Goal: Check status

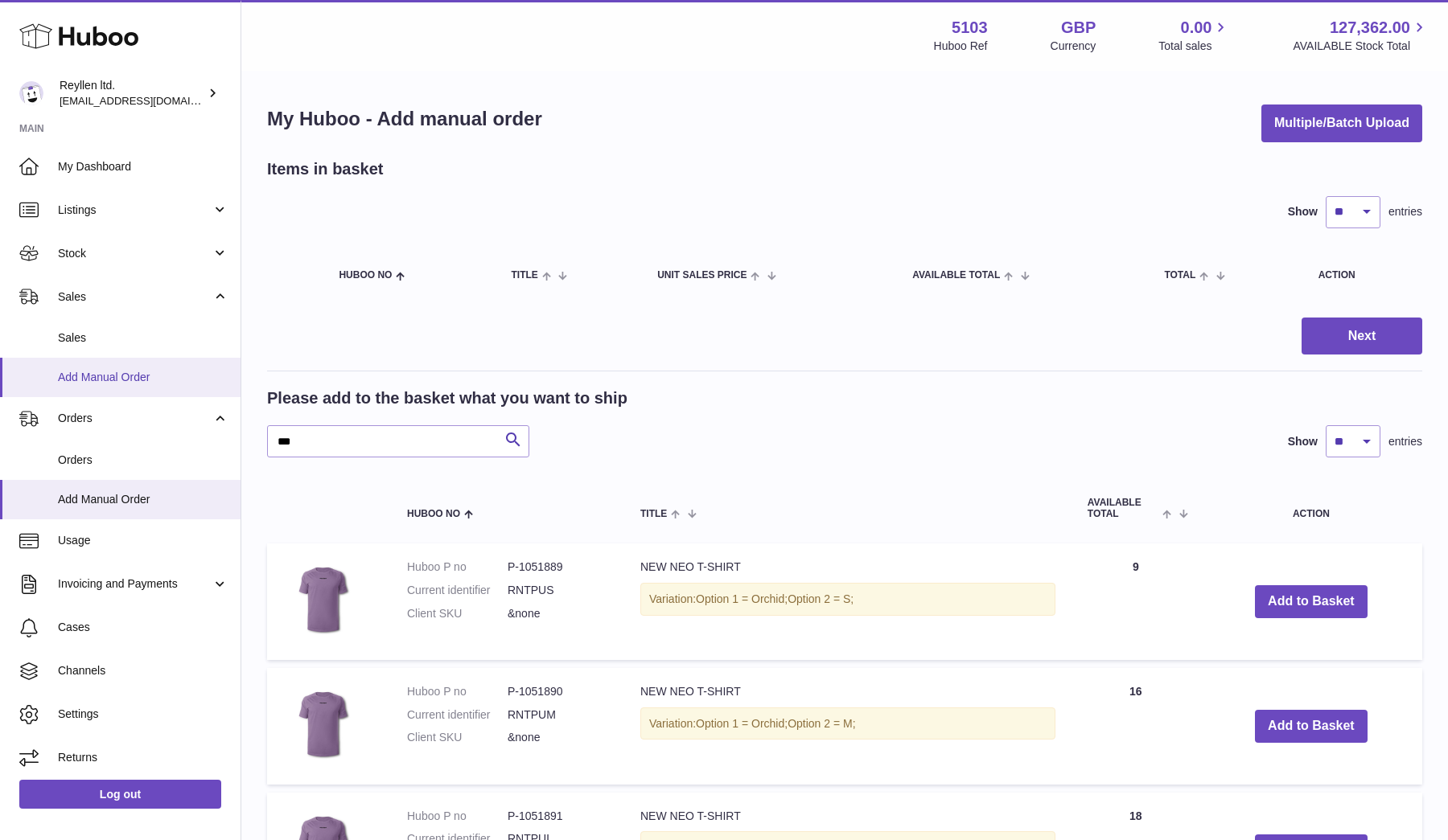
click at [84, 358] on link "Add Manual Order" at bounding box center [120, 378] width 241 height 40
click at [84, 322] on link "Sales" at bounding box center [120, 338] width 241 height 40
click at [87, 337] on span "Sales" at bounding box center [143, 337] width 171 height 15
click at [122, 331] on span "Sales" at bounding box center [143, 337] width 171 height 15
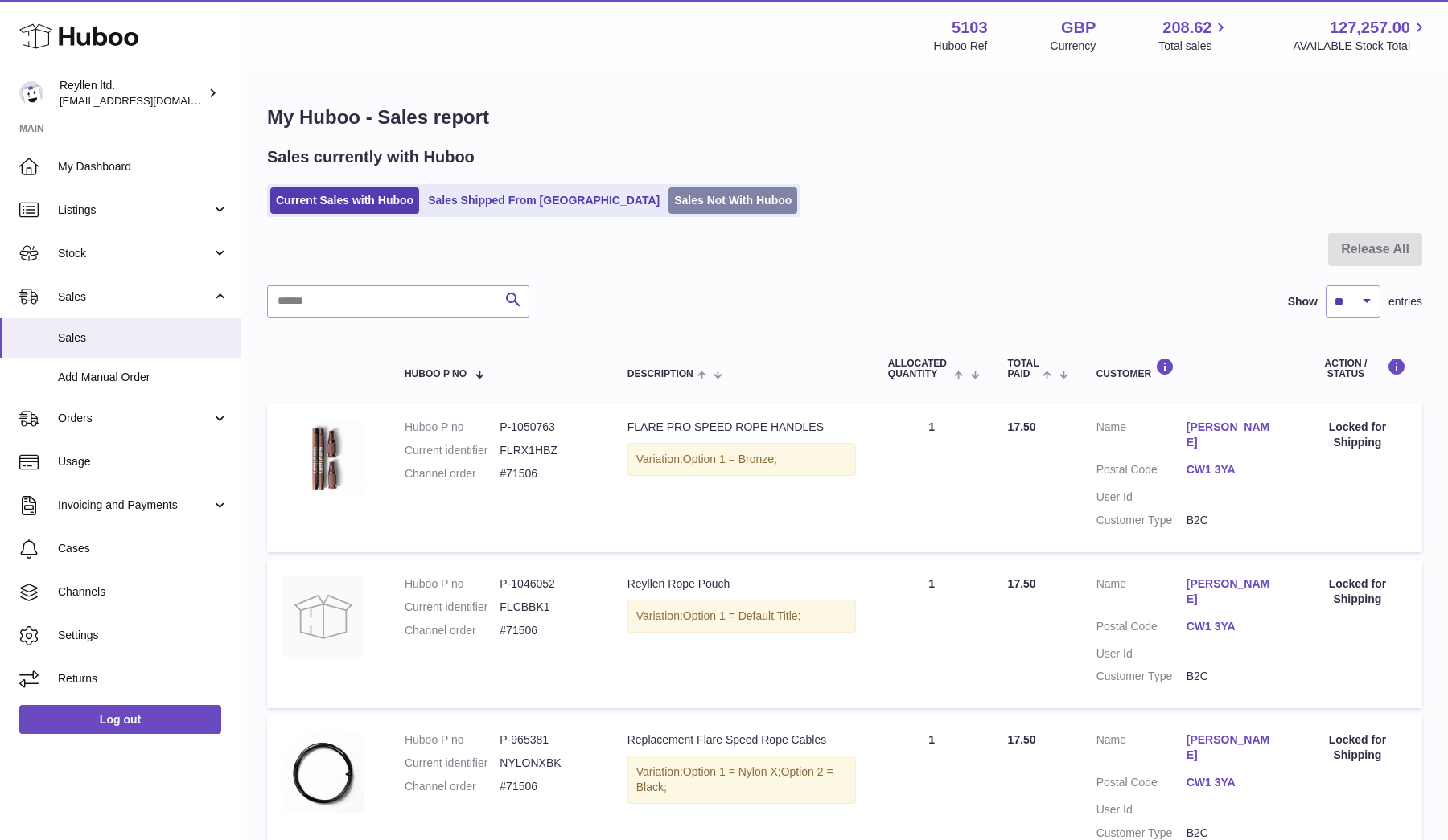
click at [669, 207] on link "Sales Not With Huboo" at bounding box center [733, 200] width 129 height 26
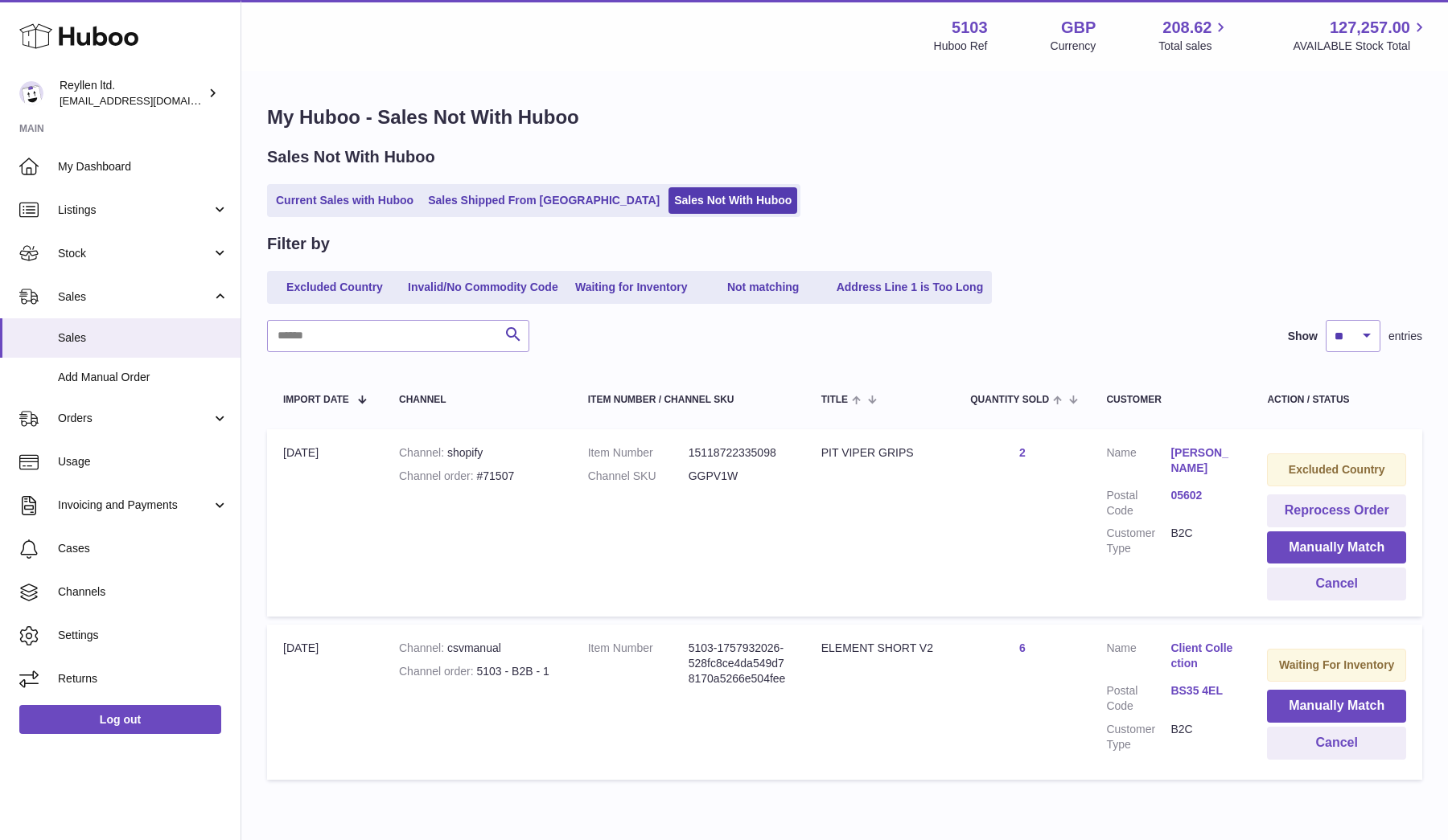
click at [711, 475] on dd "GGPV1W" at bounding box center [738, 476] width 100 height 15
copy dd "GGPV1W"
click at [1187, 493] on link "05602" at bounding box center [1202, 495] width 64 height 15
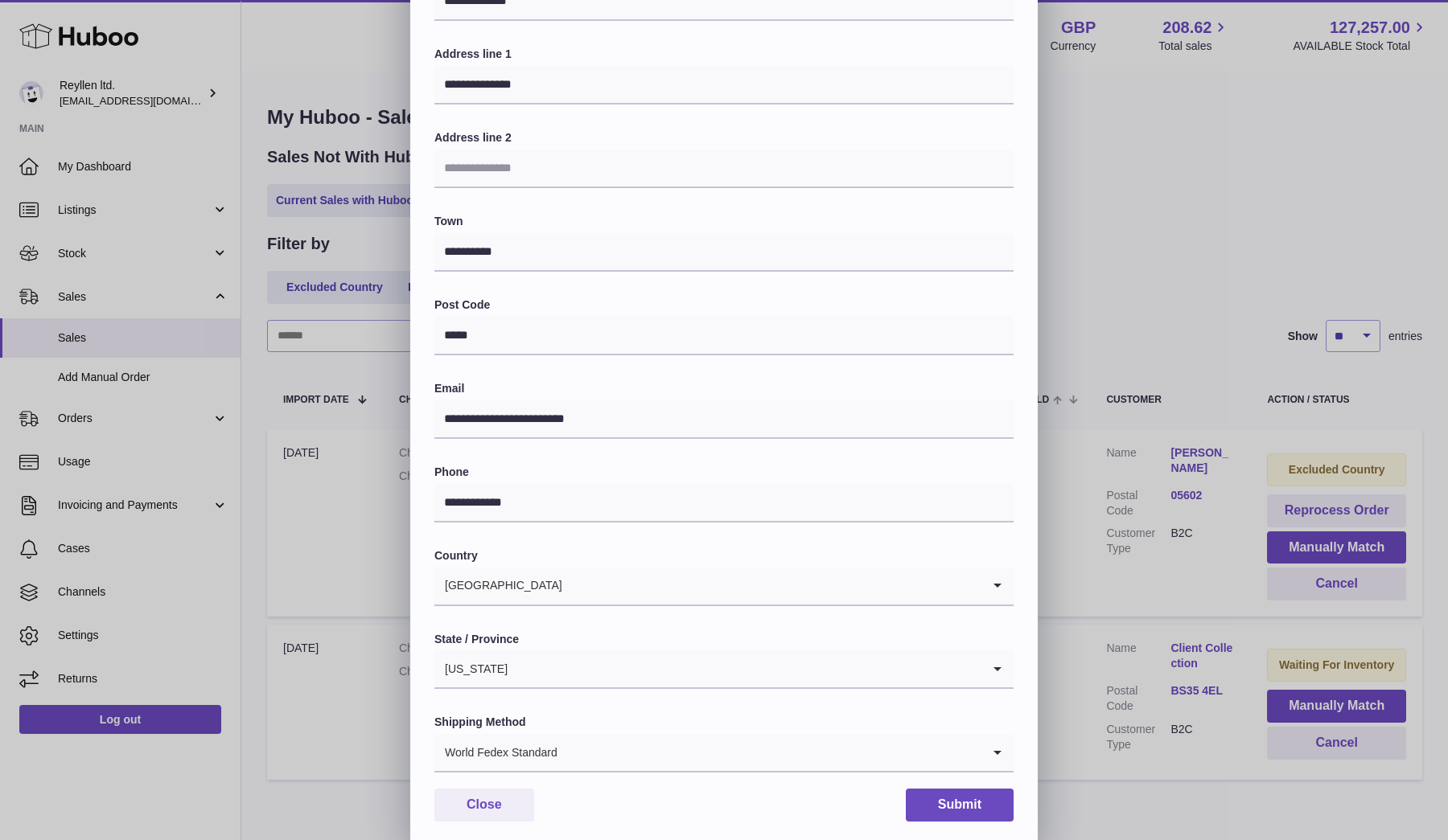
scroll to position [118, 0]
click at [489, 803] on button "Close" at bounding box center [484, 806] width 100 height 33
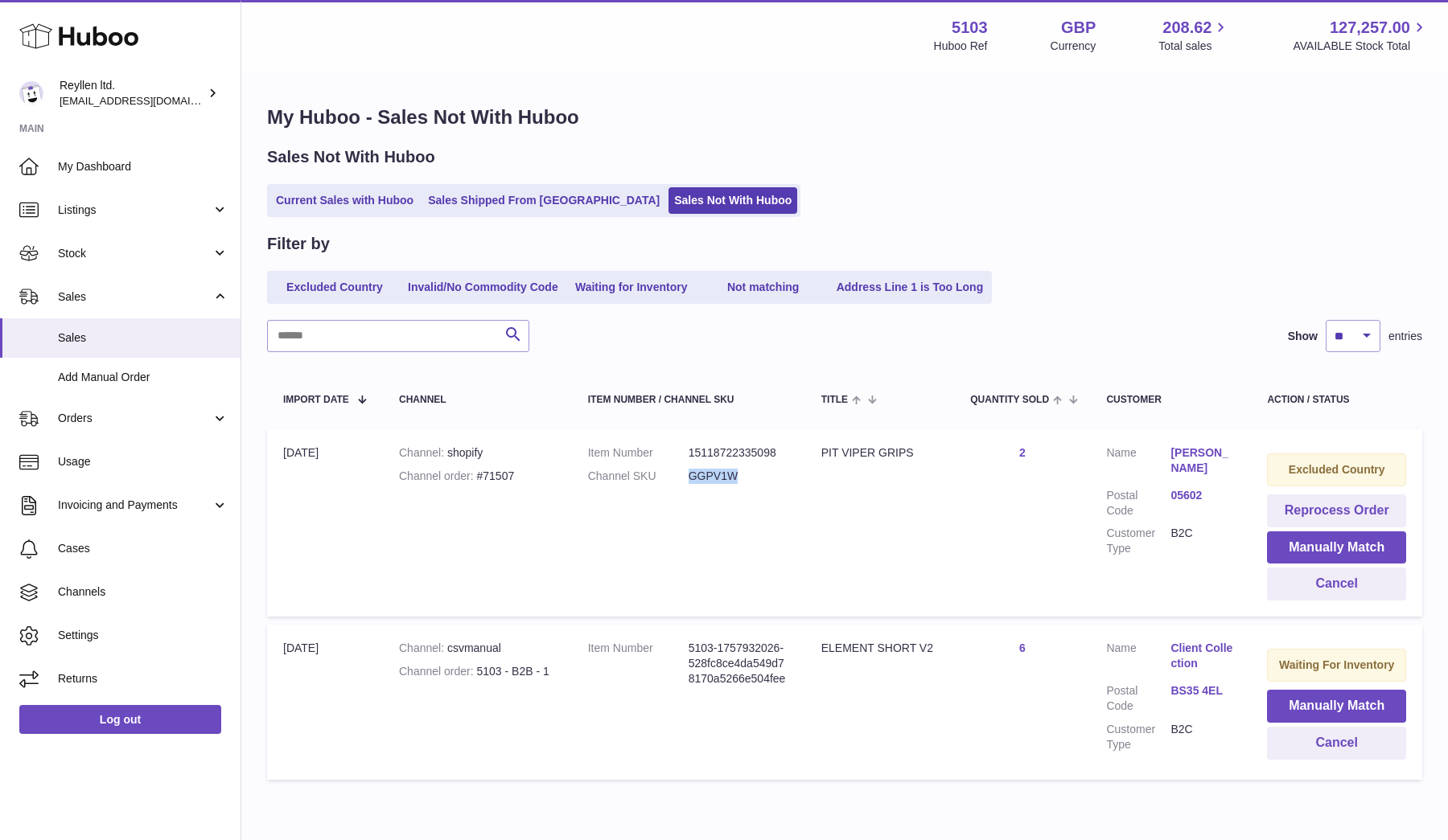
scroll to position [0, 0]
click at [497, 479] on div "Channel order #71507" at bounding box center [478, 476] width 157 height 15
click at [497, 475] on div "Channel order #71507" at bounding box center [478, 476] width 157 height 15
copy div "71507"
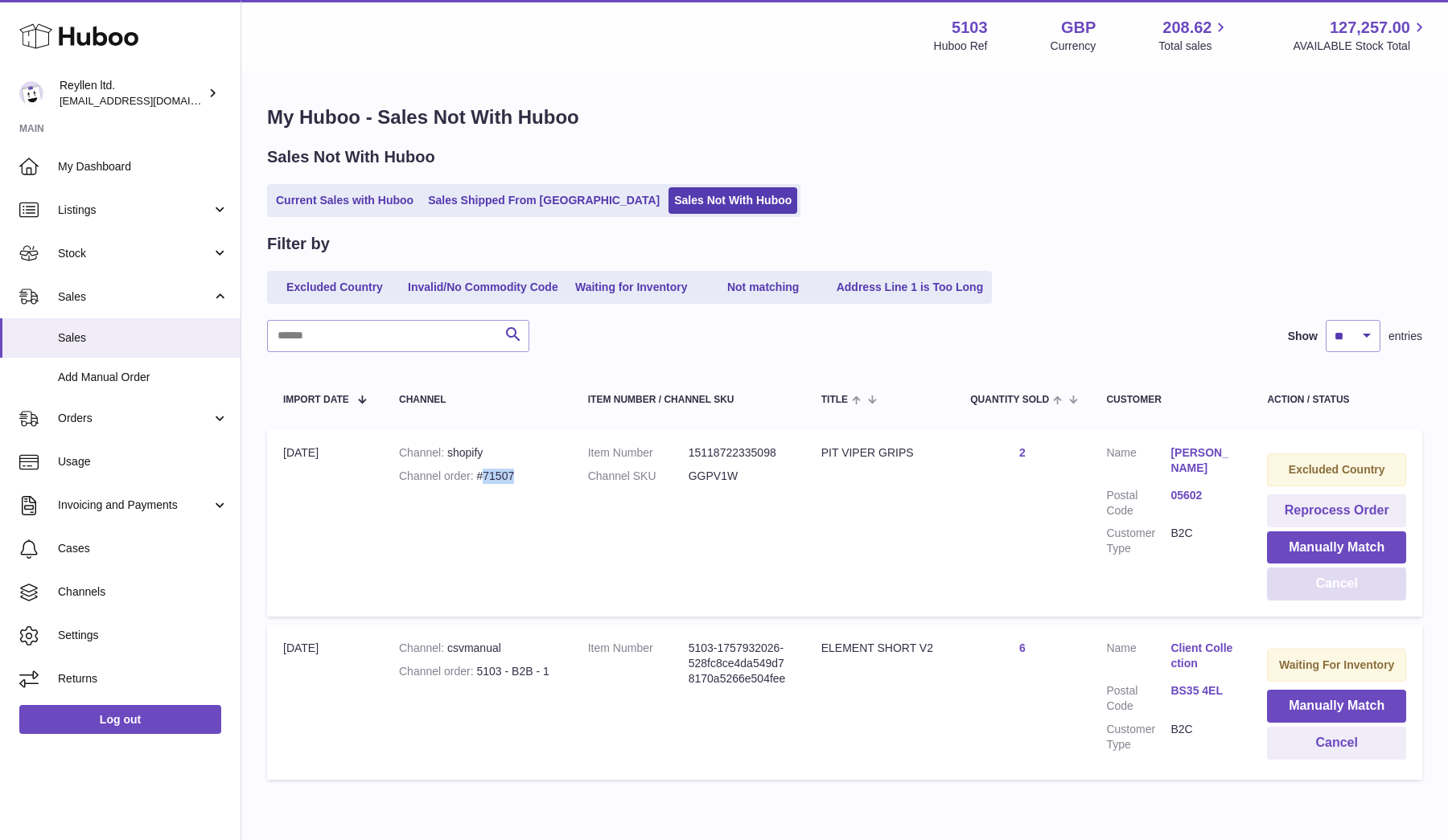
click at [1318, 577] on button "Cancel" at bounding box center [1337, 584] width 139 height 33
